Goal: Transaction & Acquisition: Purchase product/service

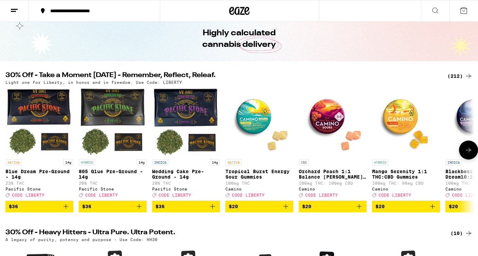
scroll to position [71, 0]
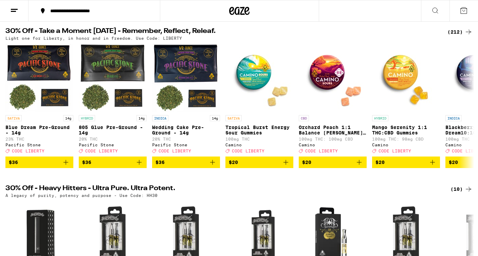
click at [459, 29] on div "(212)" at bounding box center [460, 32] width 25 height 8
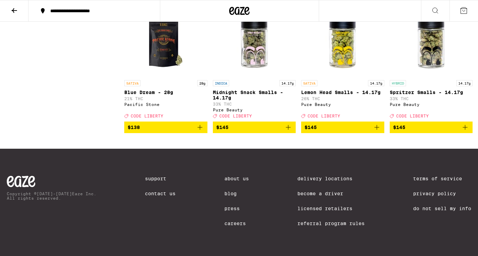
scroll to position [6978, 0]
click at [429, 59] on img "Open page for Spritzer Smalls - 14.17g from Pure Beauty" at bounding box center [431, 43] width 68 height 68
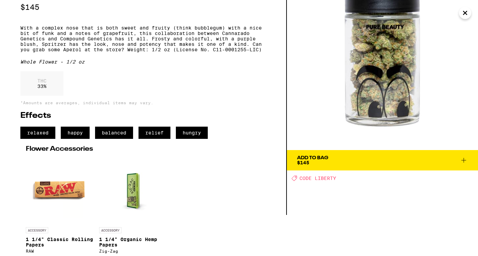
scroll to position [66, 0]
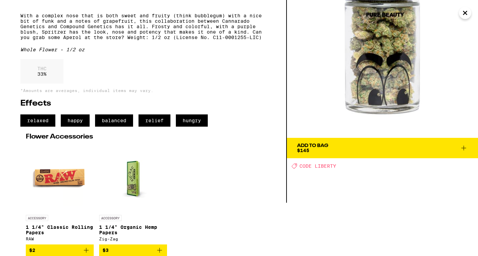
click at [340, 140] on button "Add To Bag $145" at bounding box center [382, 148] width 191 height 20
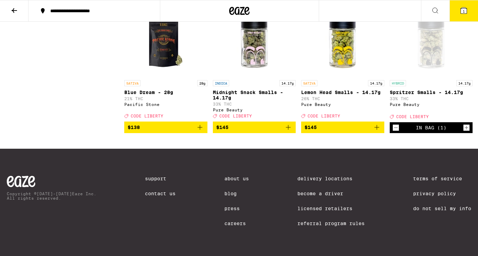
click at [465, 10] on icon at bounding box center [464, 10] width 6 height 6
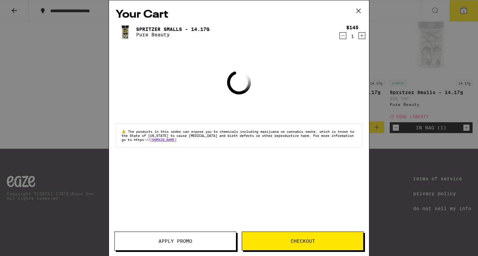
click at [206, 237] on button "Apply Promo" at bounding box center [175, 241] width 122 height 19
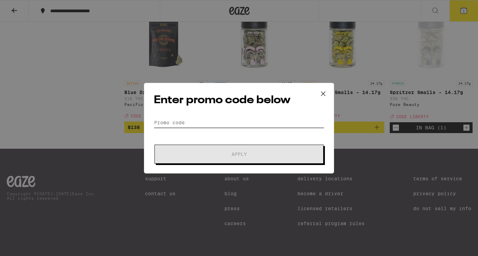
click at [264, 124] on input "Promo Code" at bounding box center [239, 123] width 171 height 10
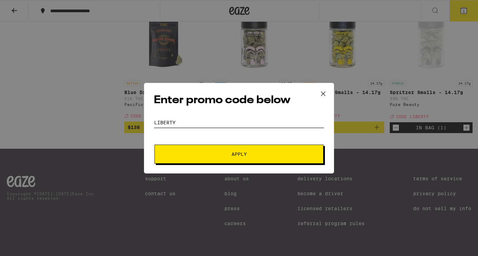
type input "LIBERTY"
click at [274, 160] on button "Apply" at bounding box center [239, 154] width 169 height 19
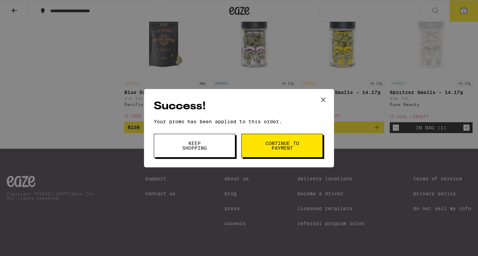
click at [276, 152] on button "Continue to payment" at bounding box center [283, 146] width 82 height 24
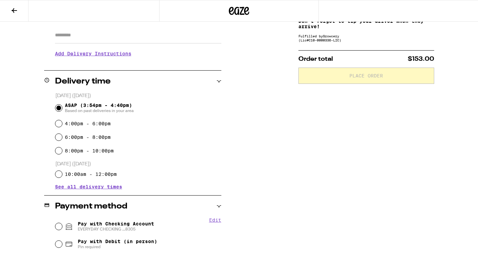
scroll to position [172, 0]
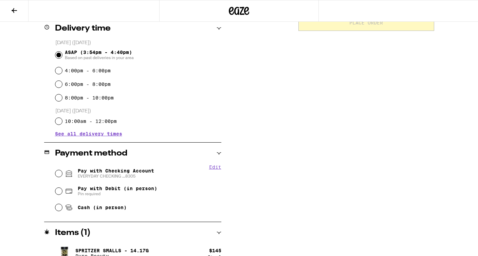
click at [126, 173] on span "Pay with Checking Account EVERYDAY CHECKING ...8305" at bounding box center [116, 173] width 76 height 11
click at [62, 173] on input "Pay with Checking Account EVERYDAY CHECKING ...8305" at bounding box center [58, 173] width 7 height 7
radio input "true"
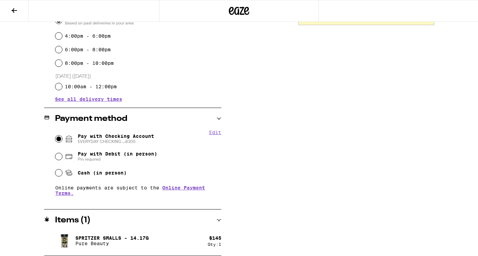
scroll to position [10, 0]
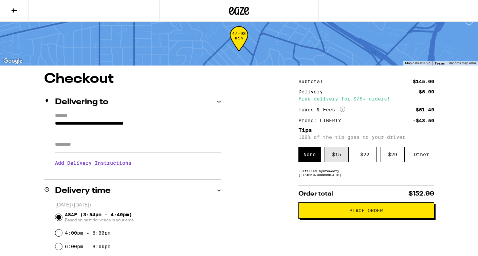
click at [338, 159] on div "$ 15" at bounding box center [337, 155] width 24 height 16
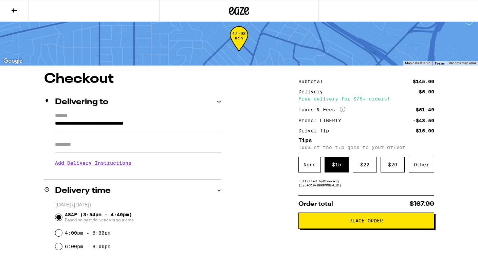
click at [341, 223] on span "Place Order" at bounding box center [366, 220] width 124 height 5
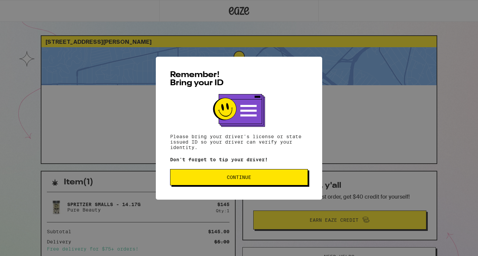
click at [276, 180] on span "Continue" at bounding box center [239, 177] width 126 height 5
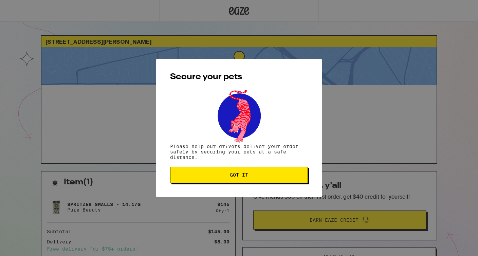
click at [276, 180] on button "Got it" at bounding box center [239, 175] width 138 height 16
